Goal: Find contact information: Find contact information

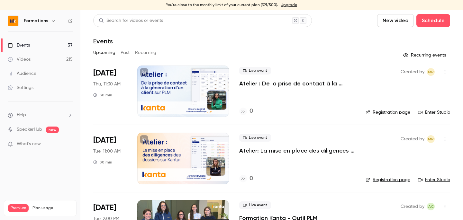
click at [125, 52] on button "Past" at bounding box center [125, 53] width 9 height 10
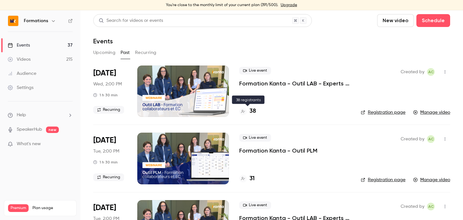
click at [244, 108] on div at bounding box center [243, 112] width 8 height 8
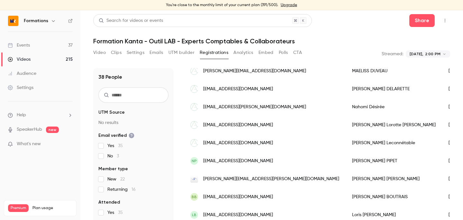
scroll to position [556, 0]
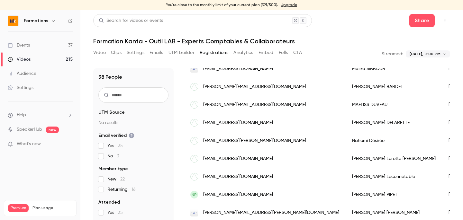
click at [130, 103] on div "38 People UTM Source No results Email verified Yes 35 No 3 Member type New 22 R…" at bounding box center [133, 146] width 80 height 156
click at [132, 99] on input "text" at bounding box center [133, 94] width 70 height 15
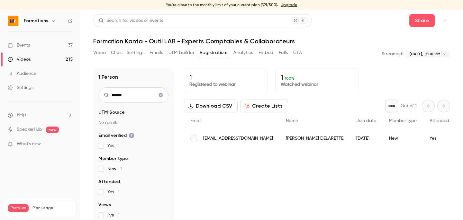
type input "******"
click at [255, 141] on span "[EMAIL_ADDRESS][DOMAIN_NAME]" at bounding box center [238, 138] width 70 height 7
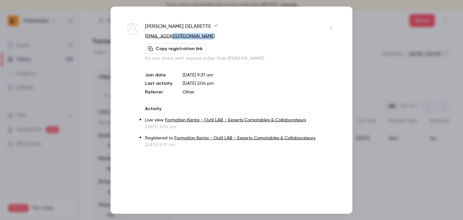
drag, startPoint x: 205, startPoint y: 34, endPoint x: 168, endPoint y: 35, distance: 37.0
click at [168, 35] on p "[EMAIL_ADDRESS][DOMAIN_NAME]" at bounding box center [240, 36] width 191 height 7
copy link "@[DOMAIN_NAME]"
drag, startPoint x: 204, startPoint y: 39, endPoint x: 144, endPoint y: 39, distance: 60.4
click at [144, 39] on div "[PERSON_NAME] [EMAIL_ADDRESS][DOMAIN_NAME] Copy registration link Do not share …" at bounding box center [232, 84] width 210 height 125
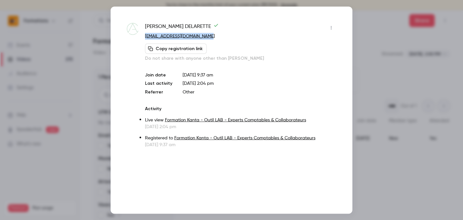
copy link "[EMAIL_ADDRESS][DOMAIN_NAME]"
click at [419, 70] on div at bounding box center [231, 110] width 463 height 220
